Goal: Check status: Check status

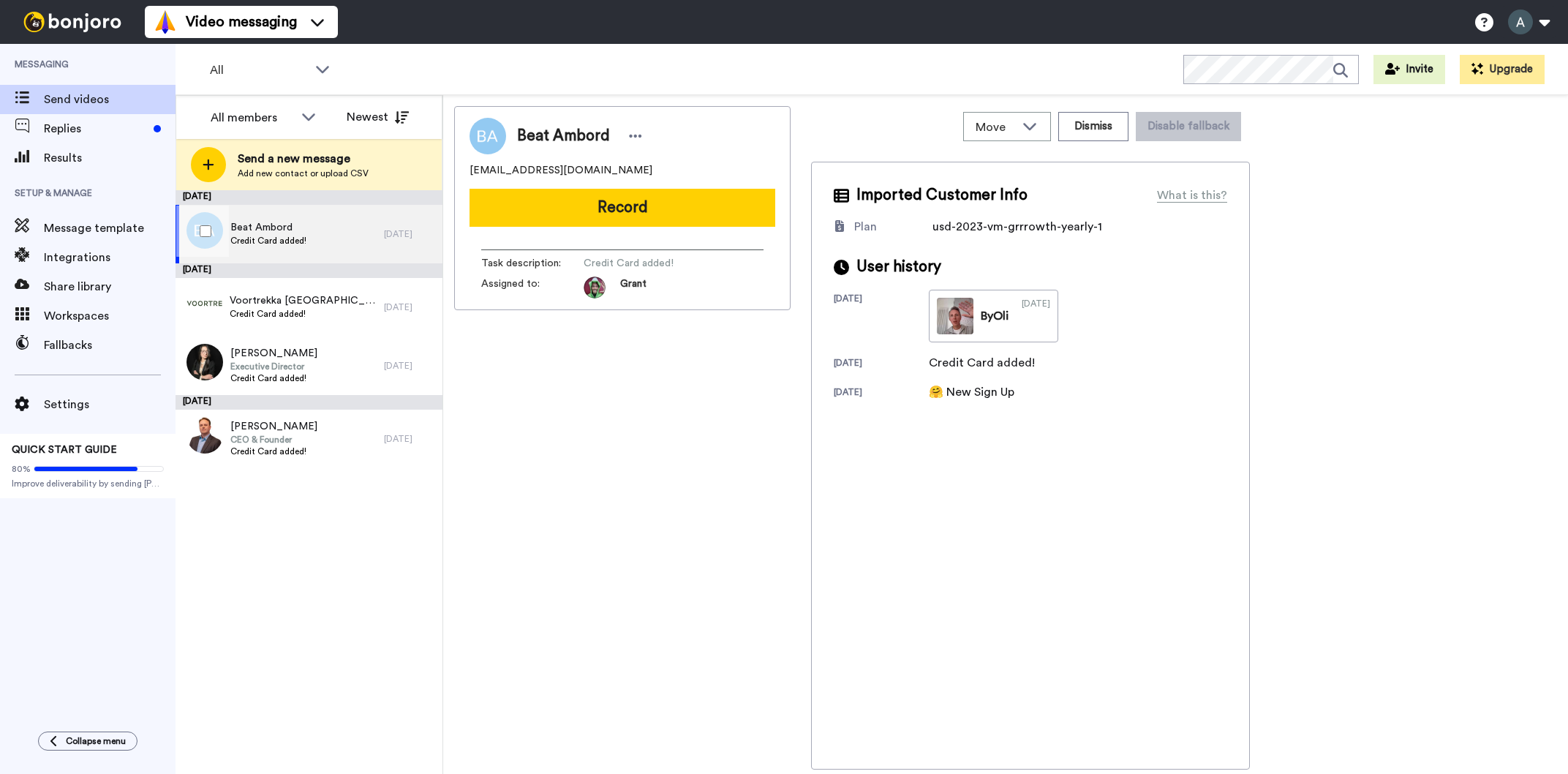
click at [274, 238] on span "Credit Card added!" at bounding box center [268, 240] width 76 height 12
click at [85, 133] on span "Replies" at bounding box center [95, 128] width 104 height 18
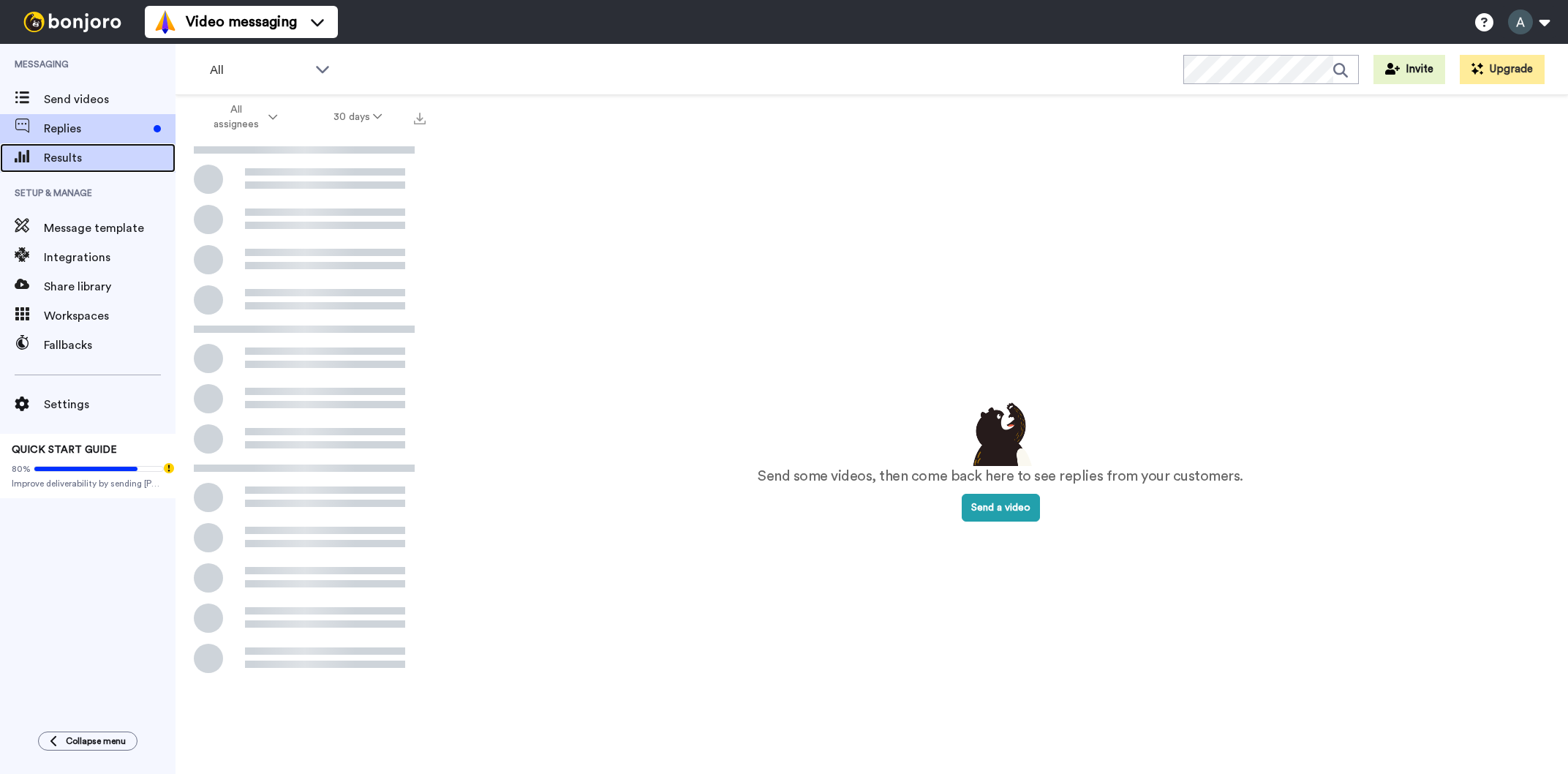
click at [95, 159] on span "Results" at bounding box center [109, 157] width 132 height 18
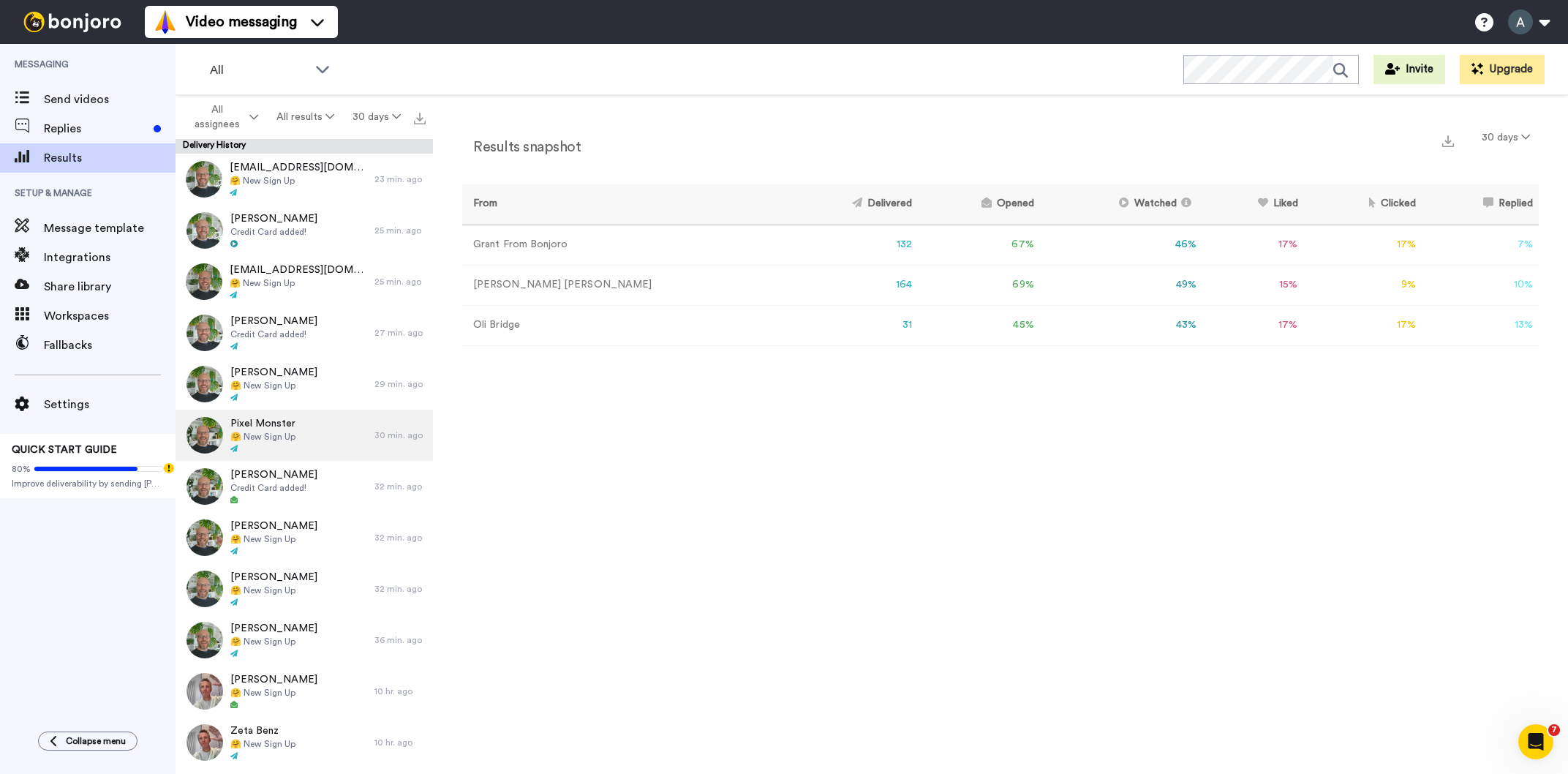
scroll to position [595, 0]
